Goal: Transaction & Acquisition: Purchase product/service

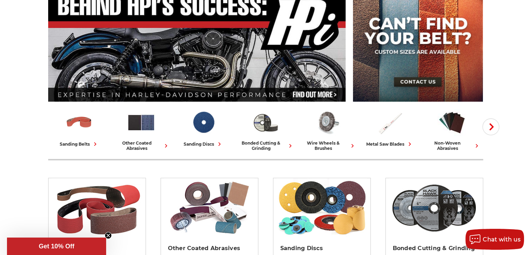
scroll to position [105, 0]
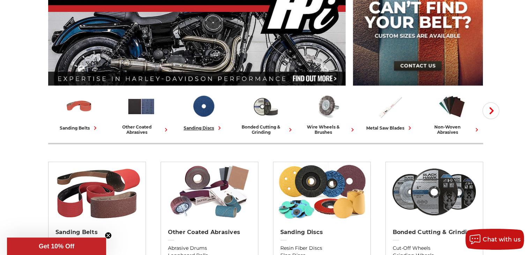
click at [201, 123] on link "sanding discs" at bounding box center [203, 112] width 57 height 40
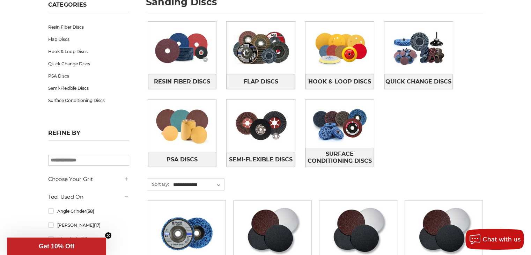
scroll to position [70, 0]
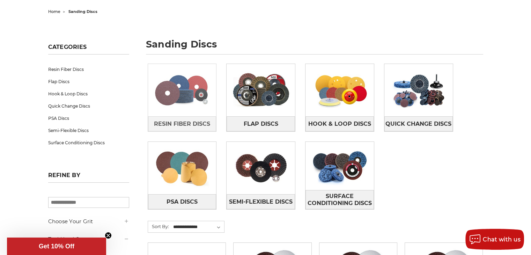
click at [208, 100] on img at bounding box center [182, 90] width 68 height 48
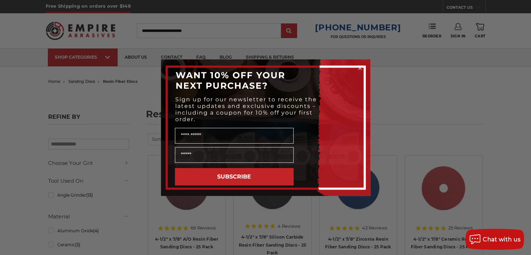
click at [358, 68] on icon "Close dialog" at bounding box center [359, 68] width 3 height 3
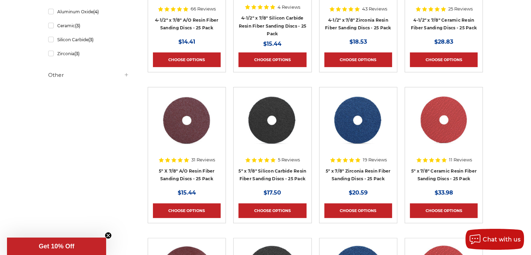
scroll to position [209, 0]
